Goal: Task Accomplishment & Management: Use online tool/utility

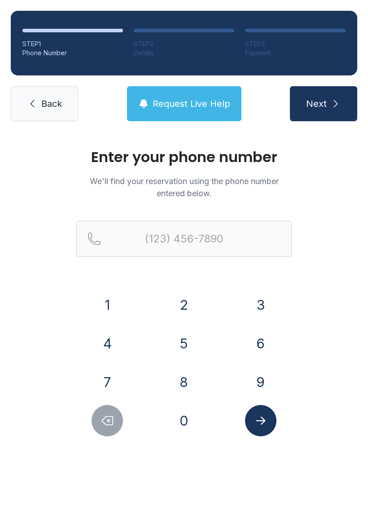
click at [263, 378] on button "9" at bounding box center [260, 381] width 31 height 31
click at [104, 293] on button "1" at bounding box center [107, 304] width 31 height 31
click at [262, 359] on button "6" at bounding box center [260, 343] width 31 height 31
click at [114, 415] on icon "Delete number" at bounding box center [107, 420] width 13 height 13
click at [256, 376] on button "9" at bounding box center [260, 381] width 31 height 31
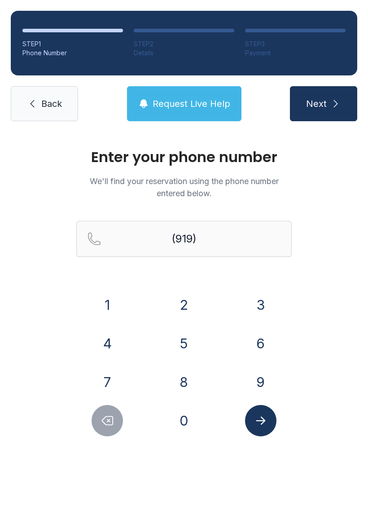
click at [265, 309] on button "3" at bounding box center [260, 304] width 31 height 31
click at [264, 309] on button "3" at bounding box center [260, 304] width 31 height 31
click at [179, 309] on button "2" at bounding box center [183, 304] width 31 height 31
click at [265, 308] on button "3" at bounding box center [260, 304] width 31 height 31
click at [105, 339] on button "4" at bounding box center [107, 343] width 31 height 31
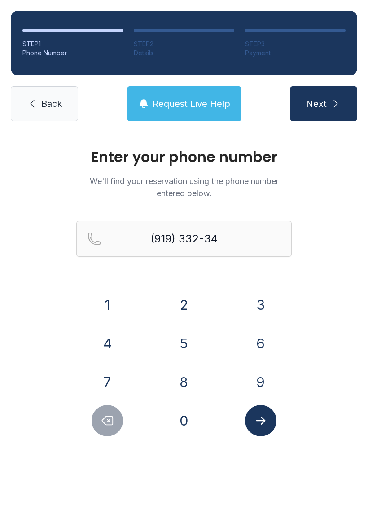
click at [105, 338] on button "4" at bounding box center [107, 343] width 31 height 31
click at [264, 339] on button "6" at bounding box center [260, 343] width 31 height 31
click at [260, 420] on icon "Submit lookup form" at bounding box center [260, 420] width 13 height 13
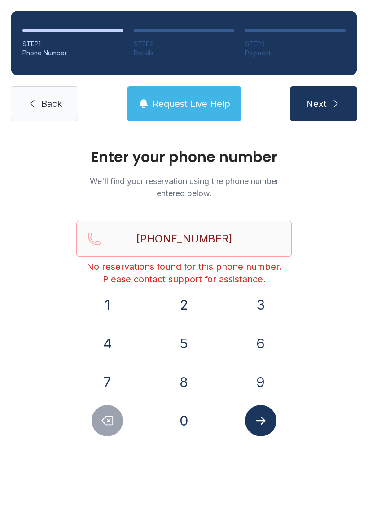
click at [108, 427] on icon "Delete number" at bounding box center [107, 420] width 13 height 13
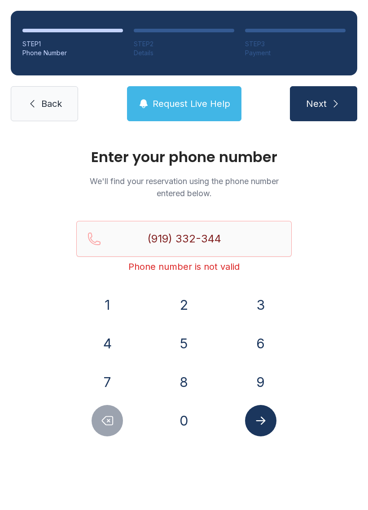
click at [107, 427] on icon "Delete number" at bounding box center [107, 420] width 13 height 13
click at [105, 427] on icon "Delete number" at bounding box center [107, 420] width 13 height 13
click at [105, 426] on icon "Delete number" at bounding box center [107, 420] width 13 height 13
click at [104, 420] on icon "Delete number" at bounding box center [107, 420] width 13 height 13
click at [109, 423] on icon "Delete number" at bounding box center [107, 420] width 13 height 13
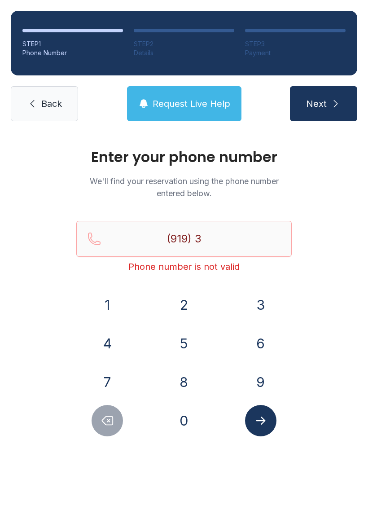
click at [109, 423] on icon "Delete number" at bounding box center [107, 420] width 13 height 13
click at [108, 419] on icon "Delete number" at bounding box center [107, 420] width 13 height 13
click at [105, 426] on icon "Delete number" at bounding box center [107, 420] width 13 height 13
type input "(9"
click at [105, 425] on icon "Delete number" at bounding box center [107, 420] width 13 height 13
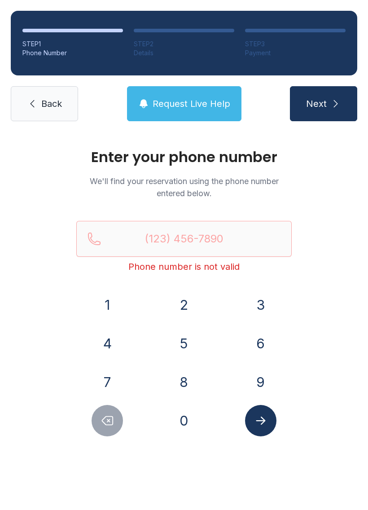
click at [115, 426] on button "Delete number" at bounding box center [107, 420] width 31 height 31
click at [265, 379] on button "9" at bounding box center [260, 381] width 31 height 31
click at [122, 306] on button "1" at bounding box center [107, 304] width 31 height 31
click at [264, 386] on button "9" at bounding box center [260, 381] width 31 height 31
click at [263, 297] on button "3" at bounding box center [260, 304] width 31 height 31
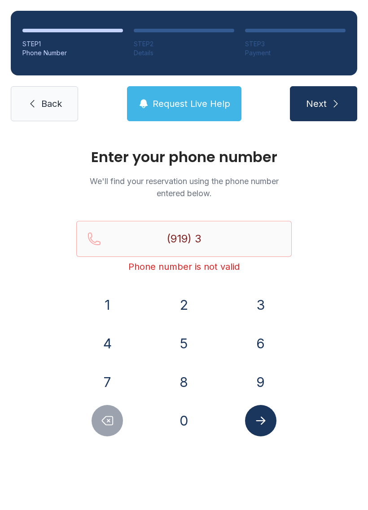
click at [263, 297] on button "3" at bounding box center [260, 304] width 31 height 31
click at [178, 299] on button "2" at bounding box center [183, 304] width 31 height 31
click at [265, 306] on button "3" at bounding box center [260, 304] width 31 height 31
click at [102, 335] on button "4" at bounding box center [107, 343] width 31 height 31
click at [119, 344] on button "4" at bounding box center [107, 343] width 31 height 31
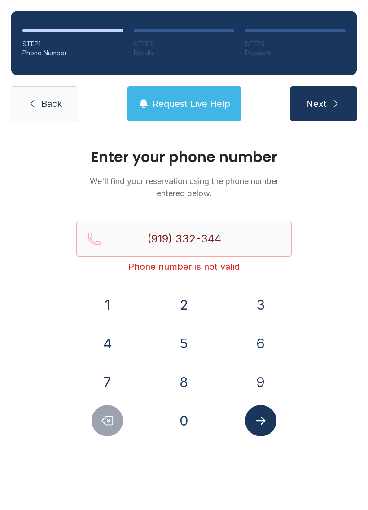
click at [265, 350] on button "6" at bounding box center [260, 343] width 31 height 31
click at [267, 419] on icon "Submit lookup form" at bounding box center [260, 420] width 13 height 13
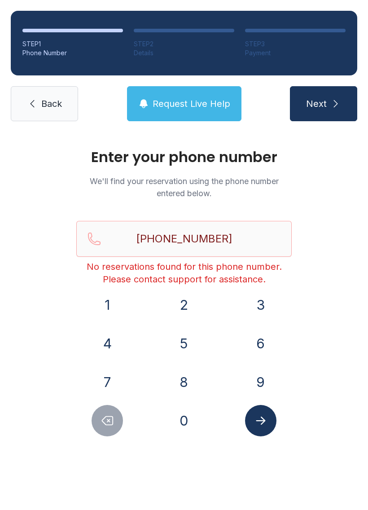
click at [113, 415] on icon "Delete number" at bounding box center [107, 420] width 13 height 13
type input "(919) 332-344"
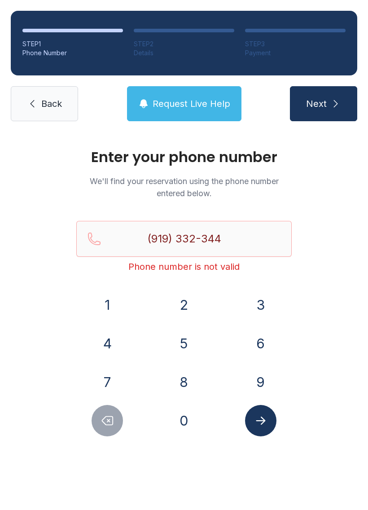
click at [59, 107] on span "Back" at bounding box center [51, 103] width 21 height 13
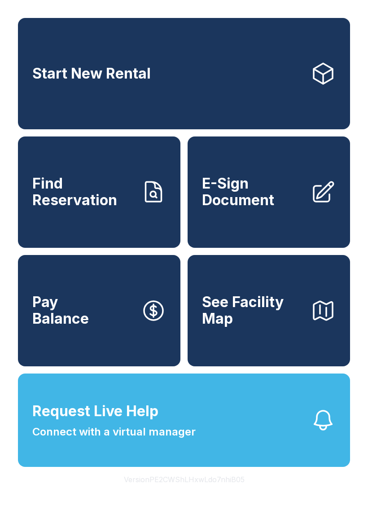
click at [280, 207] on span "E-Sign Document" at bounding box center [253, 192] width 102 height 33
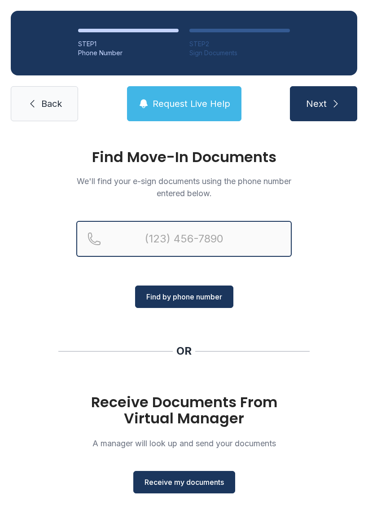
click at [222, 231] on input "Reservation phone number" at bounding box center [184, 239] width 216 height 36
type input "[PHONE_NUMBER]"
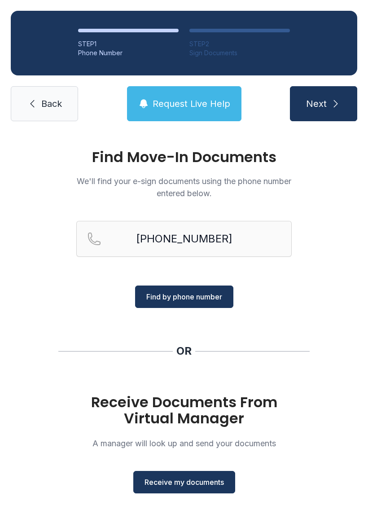
click at [208, 297] on span "Find by phone number" at bounding box center [184, 296] width 76 height 11
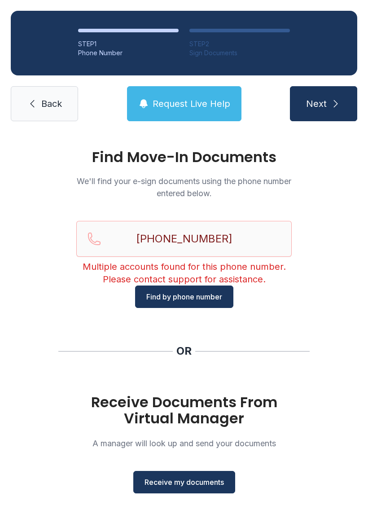
click at [68, 111] on link "Back" at bounding box center [44, 103] width 67 height 35
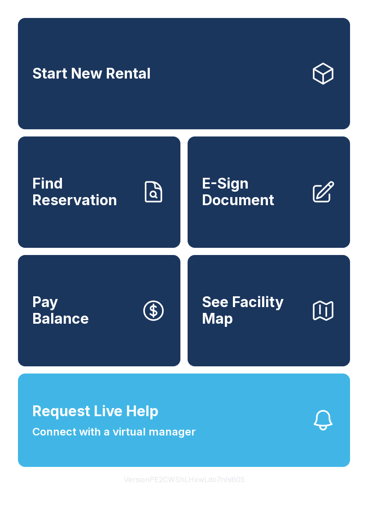
click at [195, 440] on span "Connect with a virtual manager" at bounding box center [113, 432] width 163 height 16
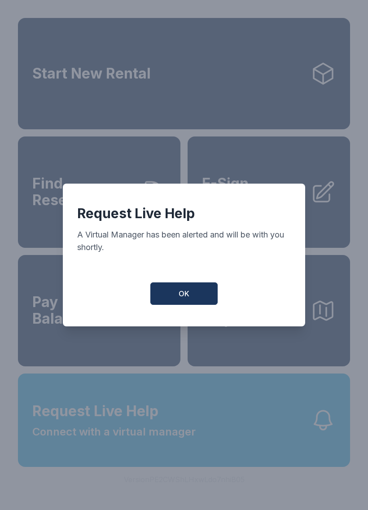
click at [195, 301] on button "OK" at bounding box center [183, 294] width 67 height 22
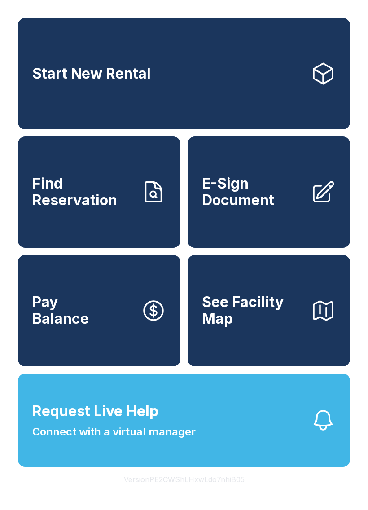
click at [122, 226] on link "Find Reservation" at bounding box center [99, 192] width 163 height 111
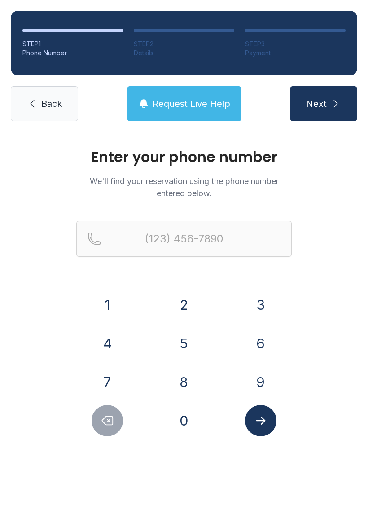
click at [257, 381] on button "9" at bounding box center [260, 381] width 31 height 31
click at [112, 301] on button "1" at bounding box center [107, 304] width 31 height 31
click at [259, 394] on button "9" at bounding box center [260, 381] width 31 height 31
click at [260, 305] on button "3" at bounding box center [260, 304] width 31 height 31
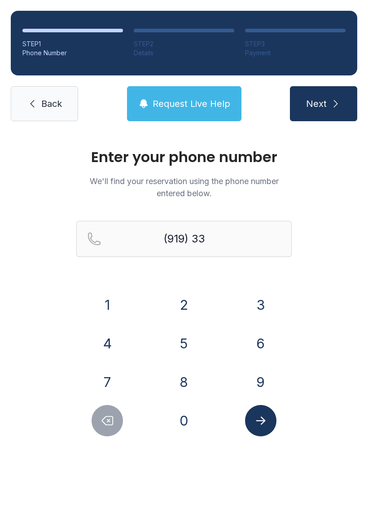
click at [184, 304] on button "2" at bounding box center [183, 304] width 31 height 31
click at [262, 305] on button "3" at bounding box center [260, 304] width 31 height 31
click at [114, 329] on button "4" at bounding box center [107, 343] width 31 height 31
click at [113, 329] on button "4" at bounding box center [107, 343] width 31 height 31
click at [262, 341] on button "6" at bounding box center [260, 343] width 31 height 31
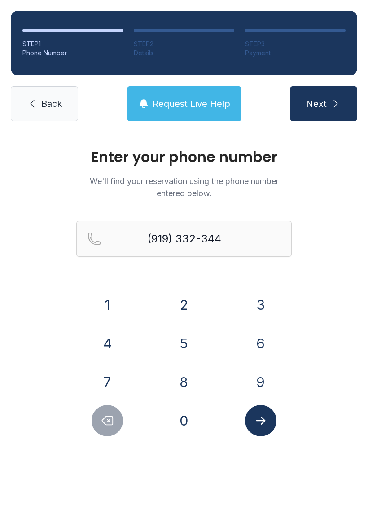
type input "[PHONE_NUMBER]"
click at [270, 425] on button "Submit lookup form" at bounding box center [260, 420] width 31 height 31
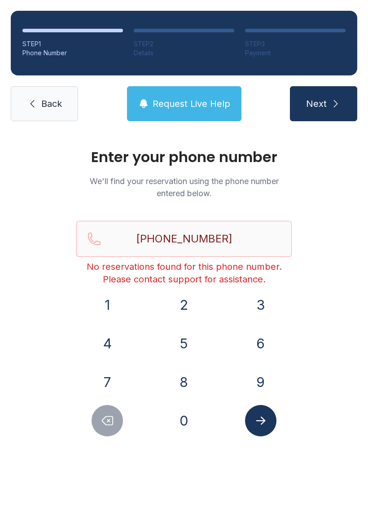
click at [265, 413] on button "Submit lookup form" at bounding box center [260, 420] width 31 height 31
click at [260, 421] on icon "Submit lookup form" at bounding box center [260, 421] width 9 height 8
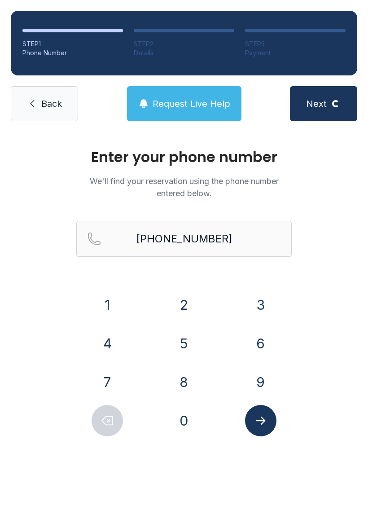
click at [270, 420] on button "Submit lookup form" at bounding box center [260, 420] width 31 height 31
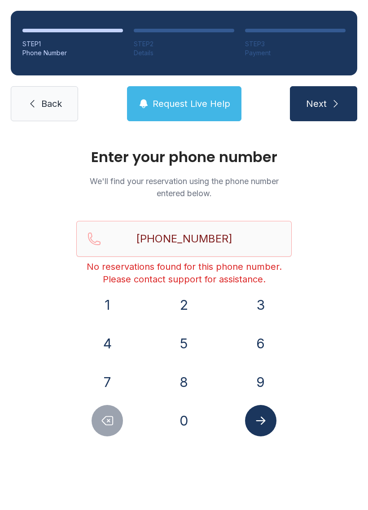
click at [262, 420] on icon "Submit lookup form" at bounding box center [260, 420] width 13 height 13
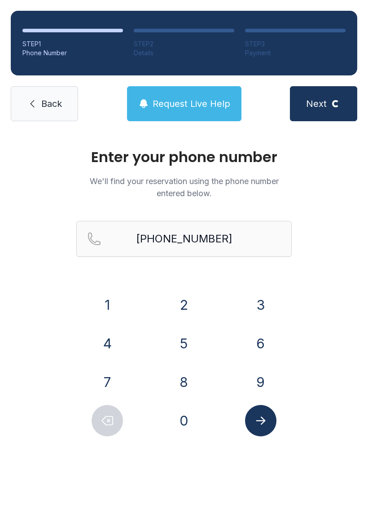
click at [260, 423] on icon "Submit lookup form" at bounding box center [260, 420] width 13 height 13
click at [261, 426] on icon "Submit lookup form" at bounding box center [260, 420] width 13 height 13
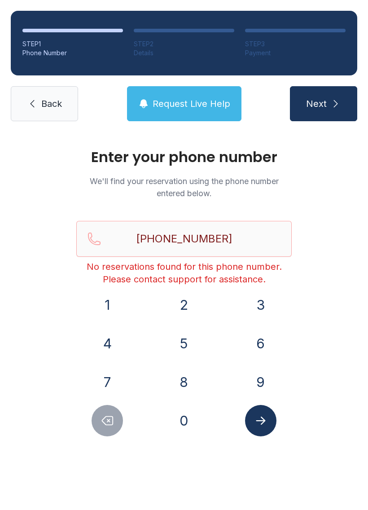
click at [267, 420] on icon "Submit lookup form" at bounding box center [260, 420] width 13 height 13
click at [49, 110] on link "Back" at bounding box center [44, 103] width 67 height 35
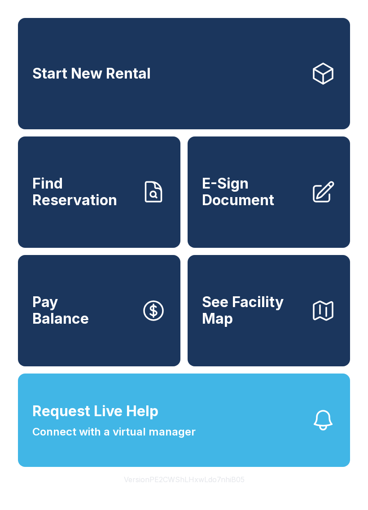
click at [141, 440] on span "Connect with a virtual manager" at bounding box center [113, 432] width 163 height 16
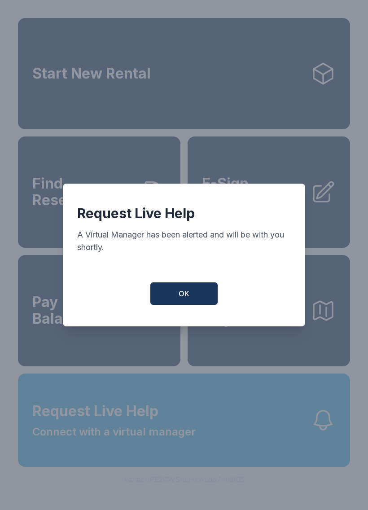
click at [191, 305] on button "OK" at bounding box center [183, 294] width 67 height 22
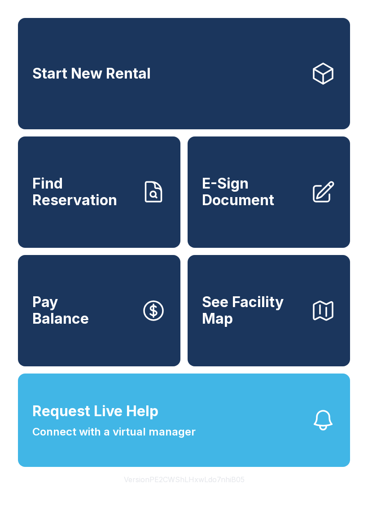
click at [96, 202] on span "Find Reservation" at bounding box center [83, 192] width 102 height 33
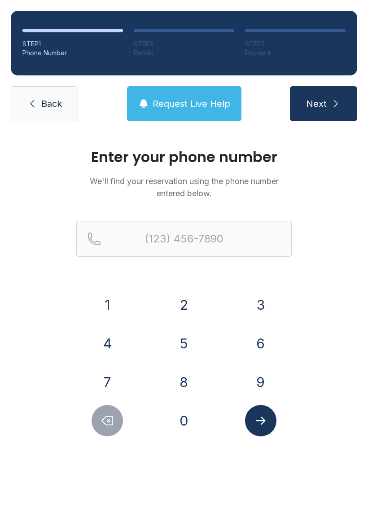
click at [211, 110] on button "Request Live Help" at bounding box center [184, 103] width 115 height 35
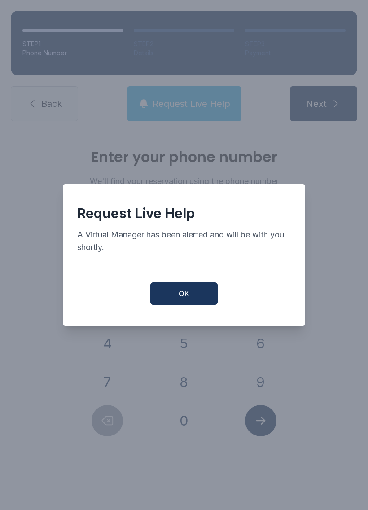
click at [191, 291] on button "OK" at bounding box center [183, 294] width 67 height 22
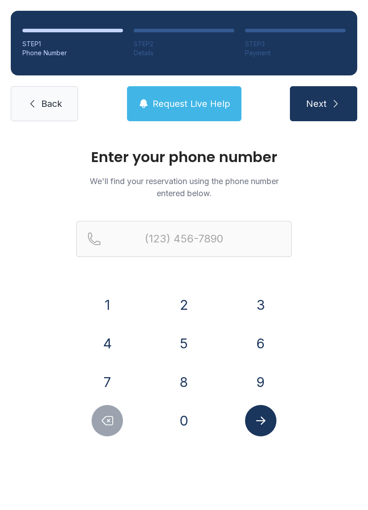
click at [53, 106] on span "Back" at bounding box center [51, 103] width 21 height 13
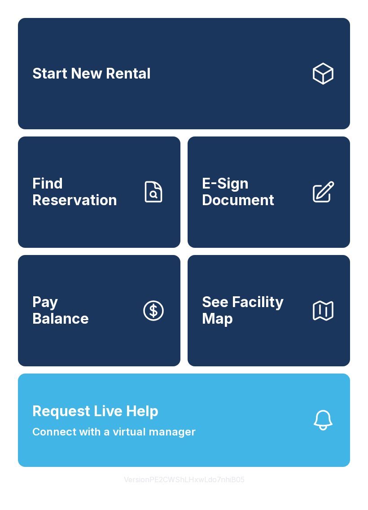
click at [207, 492] on button "Version PE2CWShLHxwLdo7nhiB05" at bounding box center [184, 479] width 135 height 25
click at [181, 492] on button "Version PE2CWShLHxwLdo7nhiB05" at bounding box center [184, 479] width 135 height 25
click at [182, 440] on span "Request Live Help Connect with a virtual manager" at bounding box center [113, 421] width 163 height 40
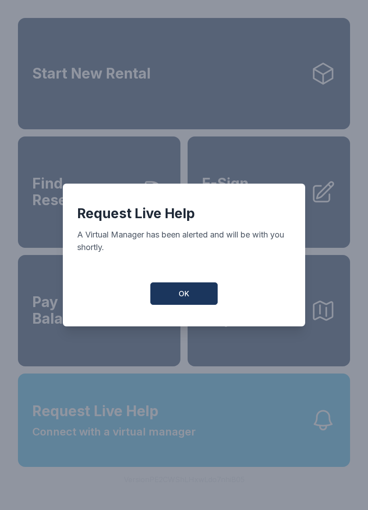
click at [186, 299] on span "OK" at bounding box center [184, 293] width 11 height 11
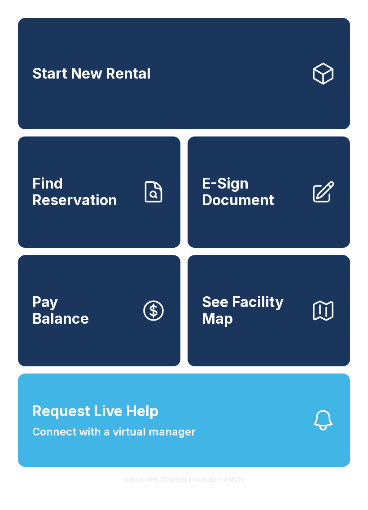
click at [186, 302] on button "OK" at bounding box center [184, 292] width 64 height 22
click at [182, 440] on span "Connect with a virtual manager" at bounding box center [113, 432] width 163 height 16
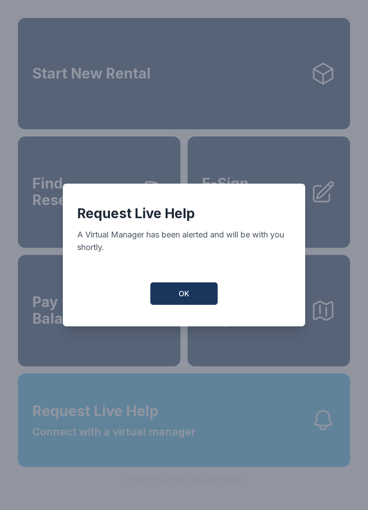
click at [194, 291] on button "OK" at bounding box center [183, 294] width 67 height 22
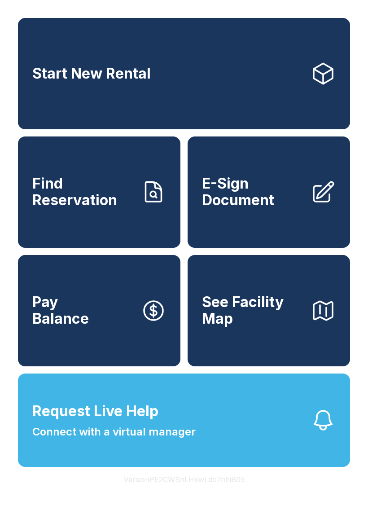
click at [184, 440] on span "Request Live Help Connect with a virtual manager" at bounding box center [113, 421] width 163 height 40
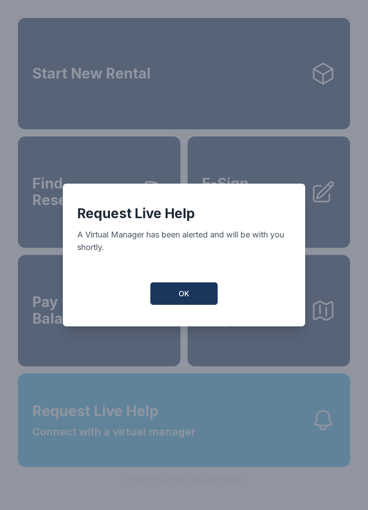
click at [196, 296] on button "OK" at bounding box center [183, 294] width 67 height 22
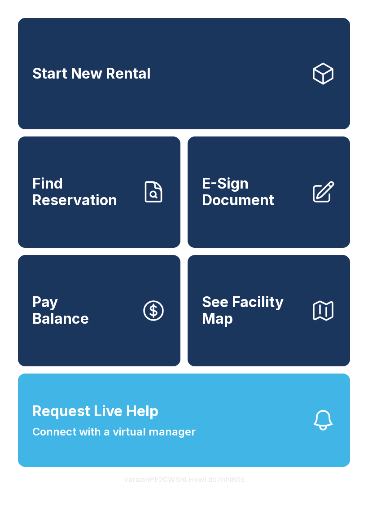
click at [183, 420] on span "Request Live Help Connect with a virtual manager" at bounding box center [113, 421] width 163 height 40
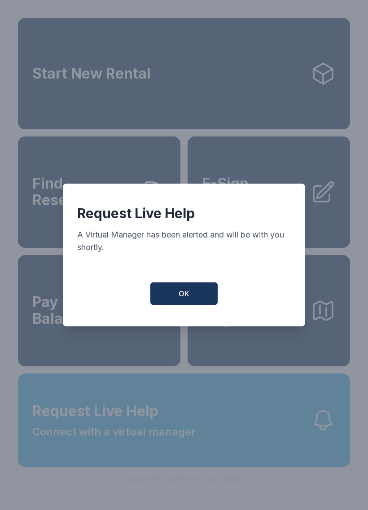
click at [196, 294] on button "OK" at bounding box center [183, 294] width 67 height 22
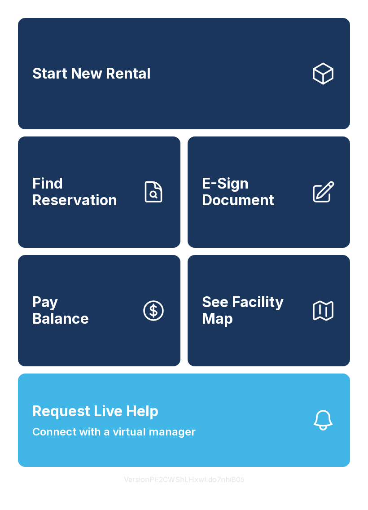
click at [186, 428] on span "Request Live Help Connect with a virtual manager" at bounding box center [113, 421] width 163 height 40
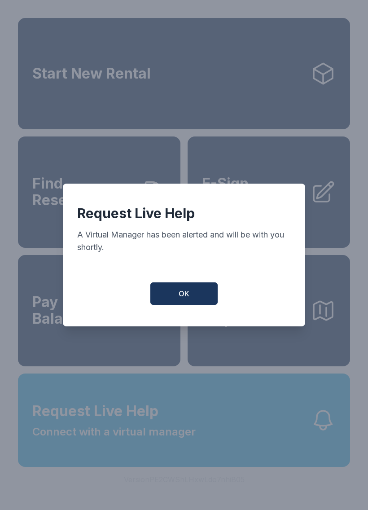
click at [199, 299] on button "OK" at bounding box center [183, 294] width 67 height 22
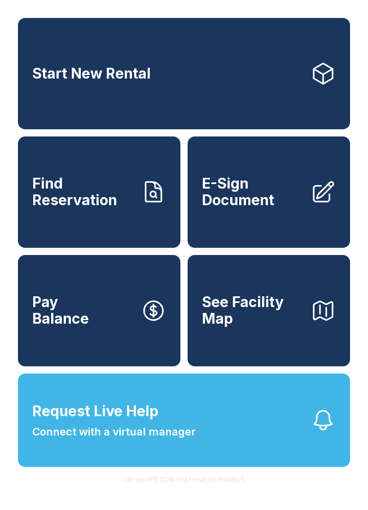
click at [195, 428] on button "Request Live Help Connect with a virtual manager" at bounding box center [184, 420] width 332 height 93
click at [206, 447] on div "Request Live Help A Virtual Manager has been alerted and will be with you short…" at bounding box center [184, 255] width 368 height 510
click at [196, 301] on button "See Facility Map" at bounding box center [269, 310] width 163 height 111
click at [172, 461] on button "Request Live Help Connect with a virtual manager" at bounding box center [184, 420] width 332 height 93
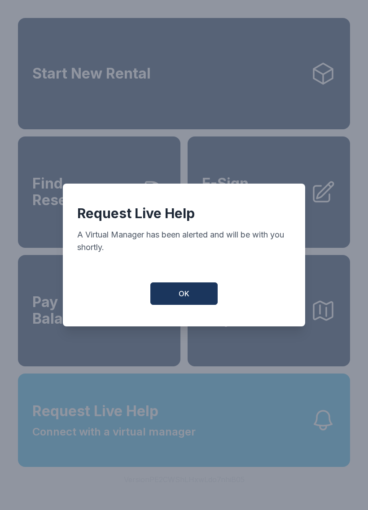
click at [204, 411] on div "Request Live Help A Virtual Manager has been alerted and will be with you short…" at bounding box center [184, 255] width 368 height 510
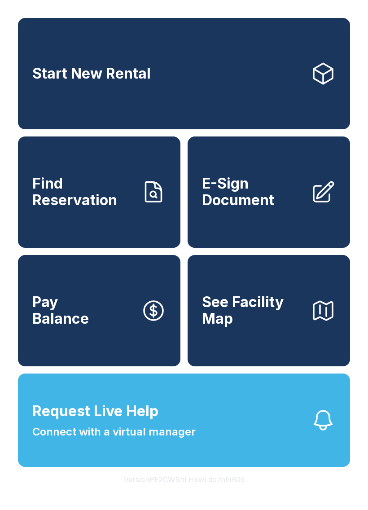
click at [193, 287] on button "See Facility Map" at bounding box center [269, 310] width 163 height 111
click at [225, 454] on button "Request Live Help Connect with a virtual manager" at bounding box center [184, 420] width 332 height 93
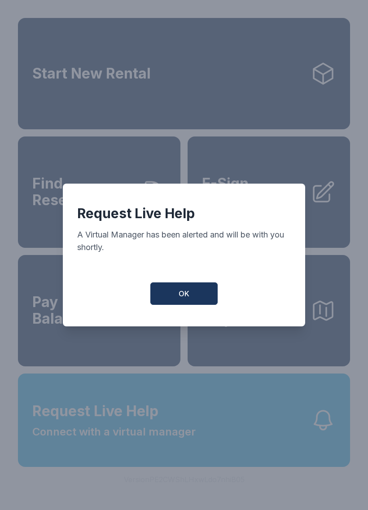
click at [179, 304] on button "OK" at bounding box center [183, 294] width 67 height 22
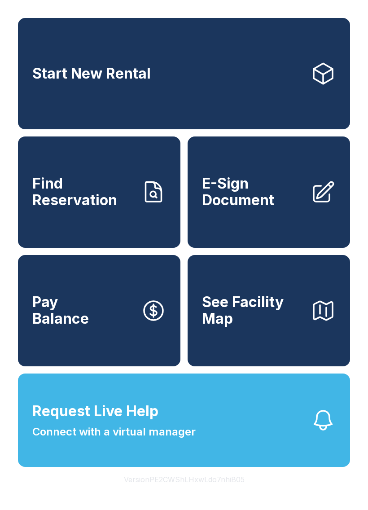
click at [208, 437] on button "Request Live Help Connect with a virtual manager" at bounding box center [184, 420] width 332 height 93
click at [190, 462] on div "Request Live Help A Virtual Manager has been alerted and will be with you short…" at bounding box center [184, 255] width 368 height 510
click at [192, 292] on button "See Facility Map" at bounding box center [269, 310] width 163 height 111
click at [250, 455] on button "Request Live Help Connect with a virtual manager" at bounding box center [184, 420] width 332 height 93
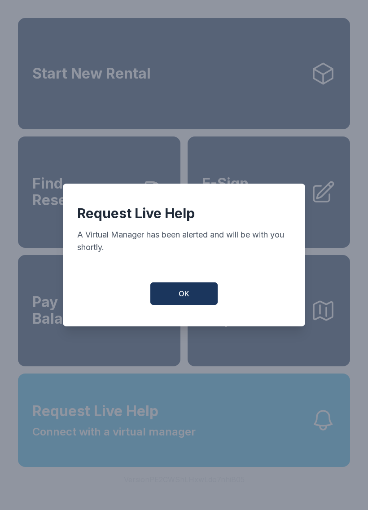
click at [189, 305] on button "OK" at bounding box center [183, 294] width 67 height 22
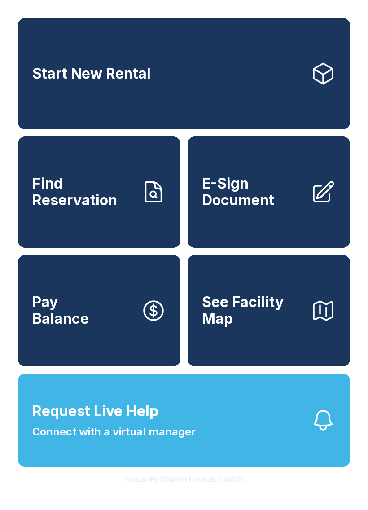
click at [187, 440] on span "Request Live Help Connect with a virtual manager" at bounding box center [113, 421] width 163 height 40
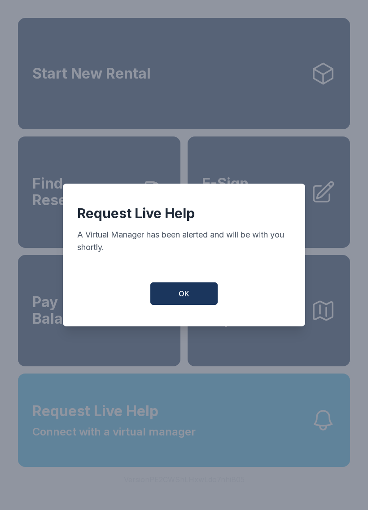
click at [185, 304] on button "OK" at bounding box center [183, 294] width 67 height 22
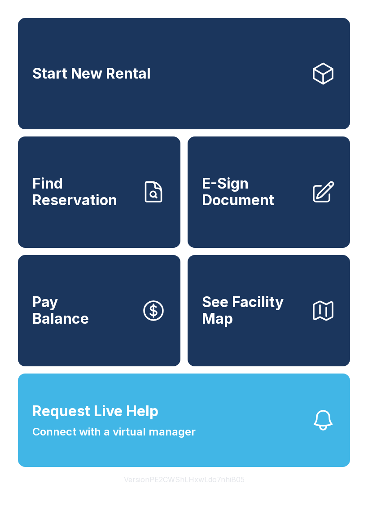
click at [185, 460] on button "Request Live Help Connect with a virtual manager" at bounding box center [184, 420] width 332 height 93
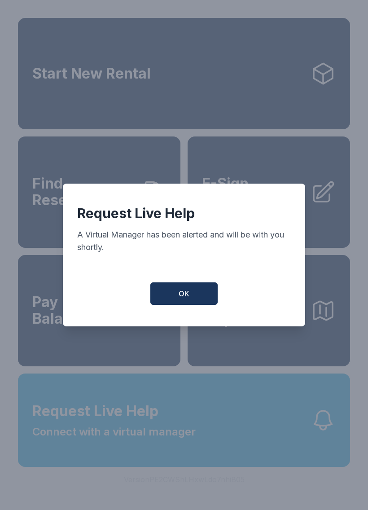
click at [187, 299] on span "OK" at bounding box center [184, 293] width 11 height 11
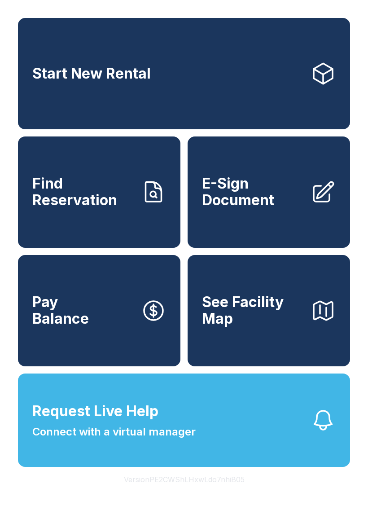
click at [206, 436] on button "Request Live Help Connect with a virtual manager" at bounding box center [184, 420] width 332 height 93
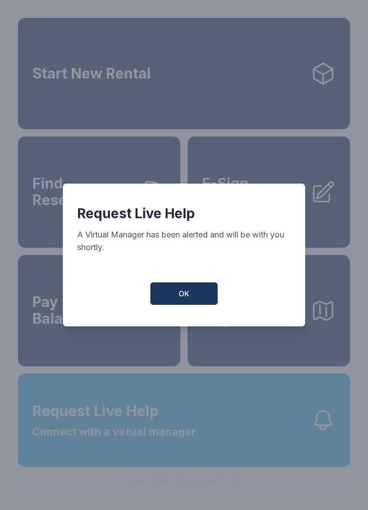
click at [185, 295] on span "OK" at bounding box center [184, 293] width 11 height 11
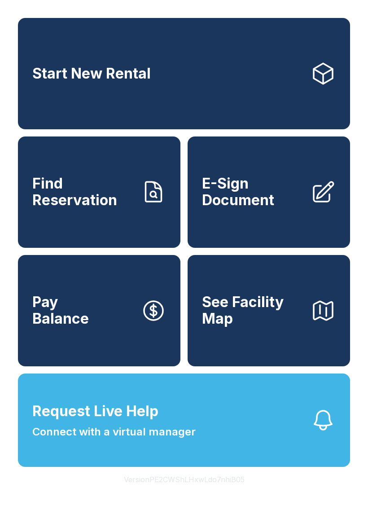
click at [182, 435] on span "Request Live Help Connect with a virtual manager" at bounding box center [113, 421] width 163 height 40
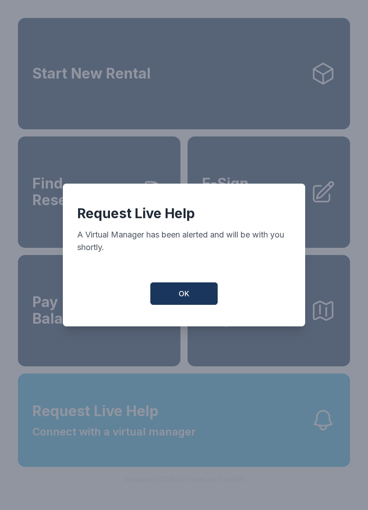
click at [199, 297] on button "OK" at bounding box center [183, 294] width 67 height 22
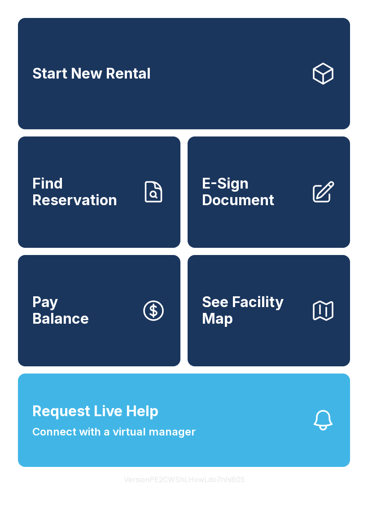
click at [204, 436] on button "Request Live Help Connect with a virtual manager" at bounding box center [184, 420] width 332 height 93
click at [193, 435] on div "Request Live Help A Virtual Manager has been alerted and will be with you short…" at bounding box center [184, 255] width 368 height 510
click at [158, 422] on span "Request Live Help" at bounding box center [95, 412] width 126 height 22
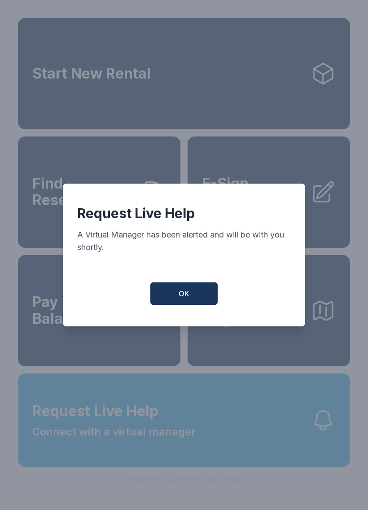
click at [188, 296] on span "OK" at bounding box center [184, 293] width 11 height 11
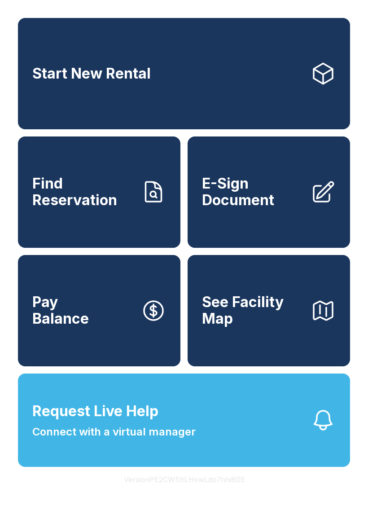
click at [161, 440] on span "Connect with a virtual manager" at bounding box center [113, 432] width 163 height 16
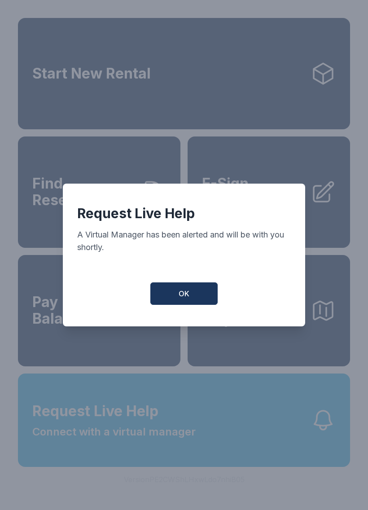
click at [198, 298] on button "OK" at bounding box center [183, 294] width 67 height 22
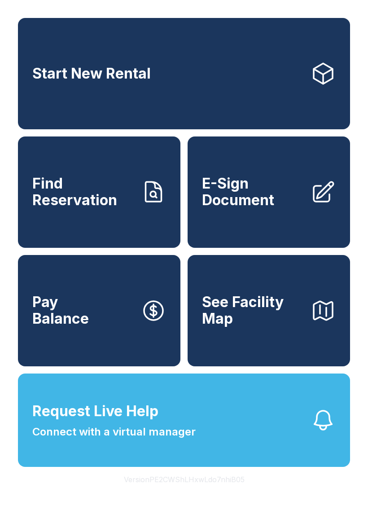
click at [158, 440] on span "Request Live Help Connect with a virtual manager" at bounding box center [113, 421] width 163 height 40
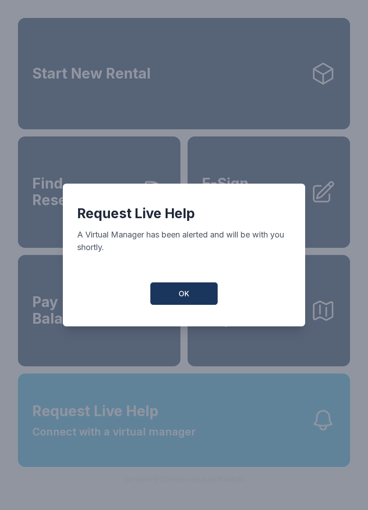
click at [196, 288] on button "OK" at bounding box center [183, 294] width 67 height 22
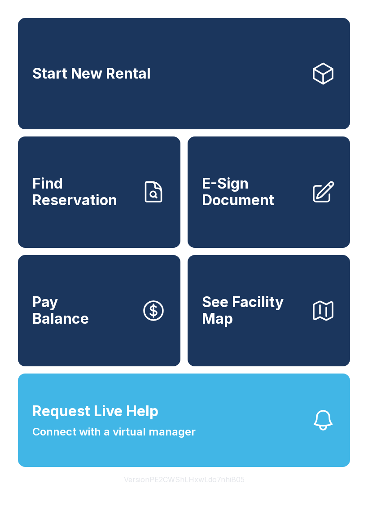
click at [150, 467] on button "Request Live Help Connect with a virtual manager" at bounding box center [184, 420] width 332 height 93
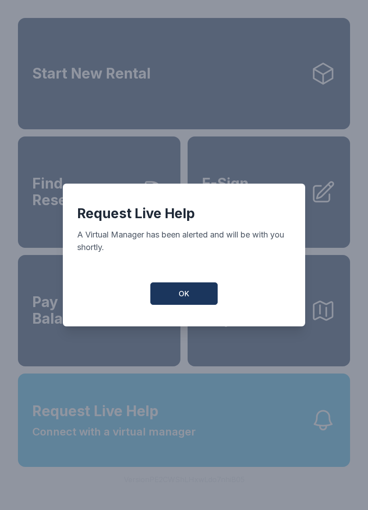
click at [189, 299] on span "OK" at bounding box center [184, 293] width 11 height 11
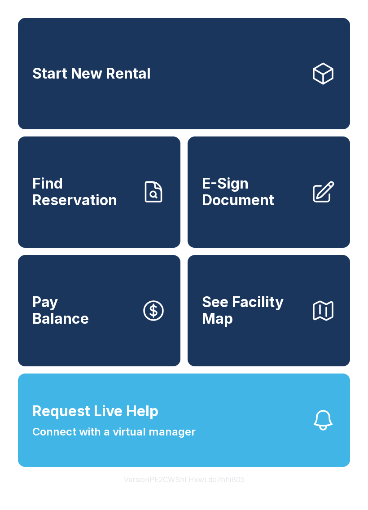
click at [162, 440] on span "Connect with a virtual manager" at bounding box center [113, 432] width 163 height 16
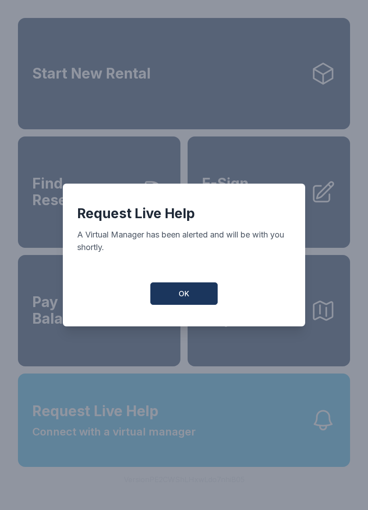
click at [200, 295] on button "OK" at bounding box center [183, 294] width 67 height 22
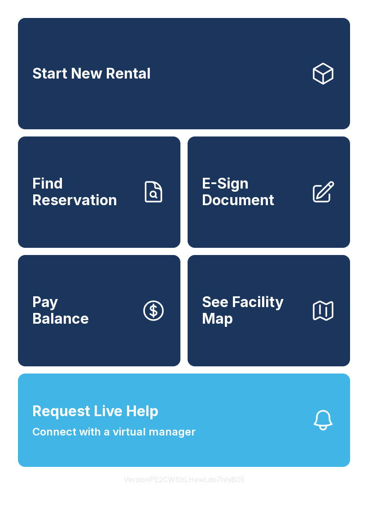
click at [164, 440] on span "Request Live Help Connect with a virtual manager" at bounding box center [113, 421] width 163 height 40
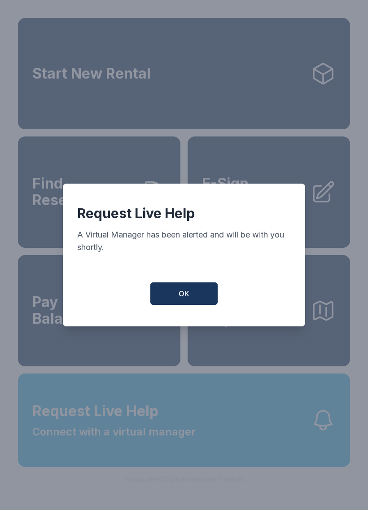
click at [193, 295] on button "OK" at bounding box center [183, 294] width 67 height 22
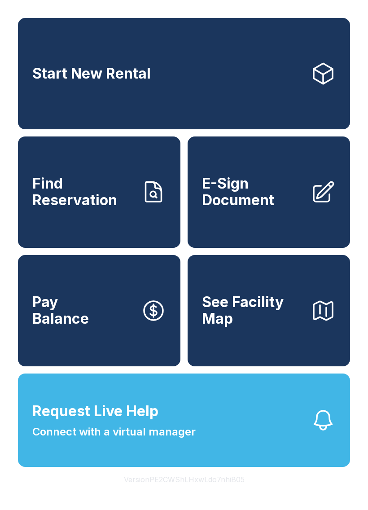
click at [156, 440] on span "Connect with a virtual manager" at bounding box center [113, 432] width 163 height 16
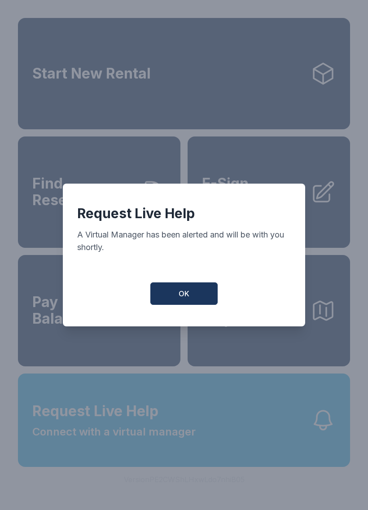
click at [189, 295] on span "OK" at bounding box center [184, 293] width 11 height 11
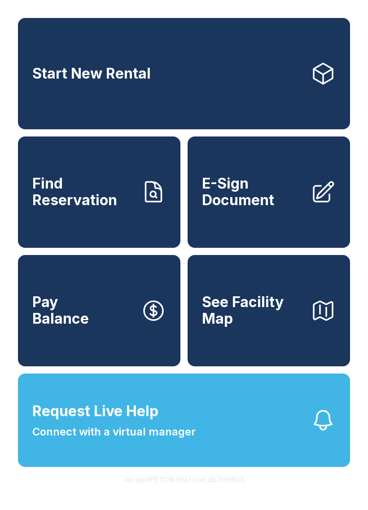
click at [147, 422] on span "Request Live Help" at bounding box center [95, 412] width 126 height 22
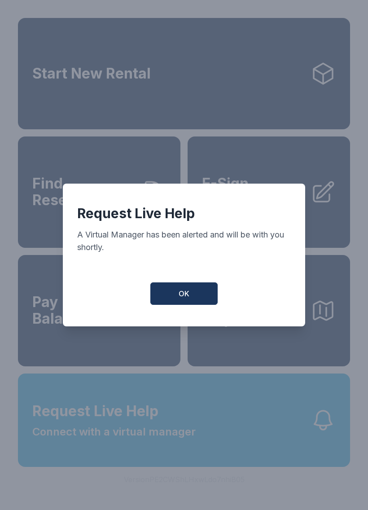
click at [188, 299] on span "OK" at bounding box center [184, 293] width 11 height 11
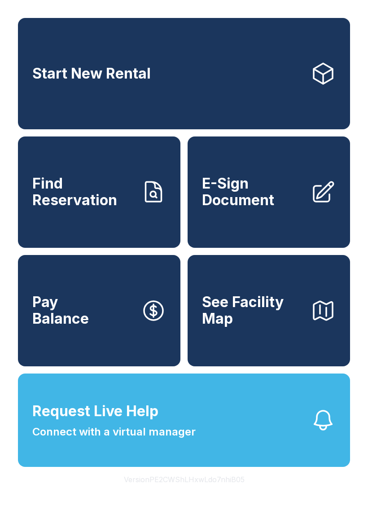
click at [159, 440] on span "Connect with a virtual manager" at bounding box center [113, 432] width 163 height 16
